Goal: Information Seeking & Learning: Find specific fact

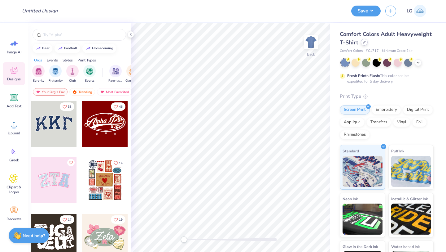
click at [361, 42] on div at bounding box center [364, 42] width 7 height 7
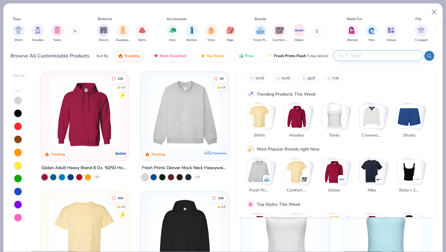
click at [372, 55] on input "text" at bounding box center [377, 55] width 81 height 7
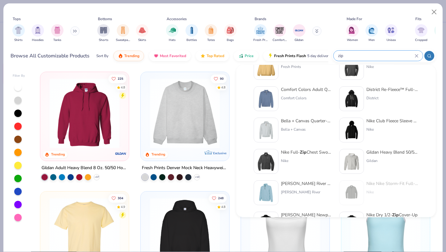
scroll to position [59, 0]
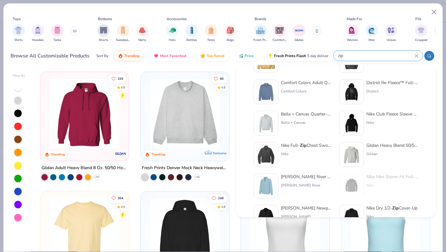
type input "zip"
click at [347, 157] on img at bounding box center [351, 154] width 19 height 19
